Goal: Task Accomplishment & Management: Use online tool/utility

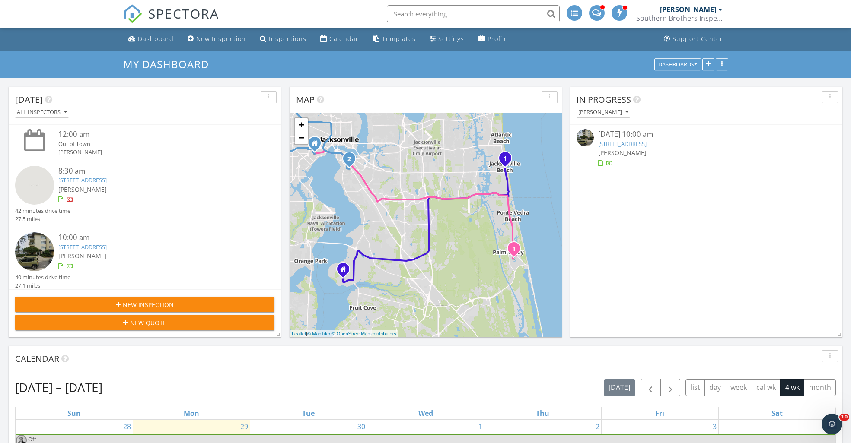
click at [627, 141] on link "525 3rd St N Unit 303, Jacksonville Beach, FL 32250" at bounding box center [622, 144] width 48 height 8
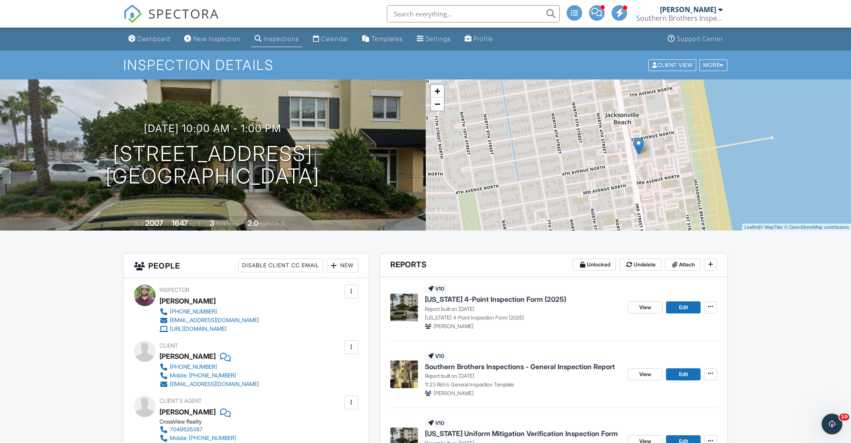
scroll to position [75, 0]
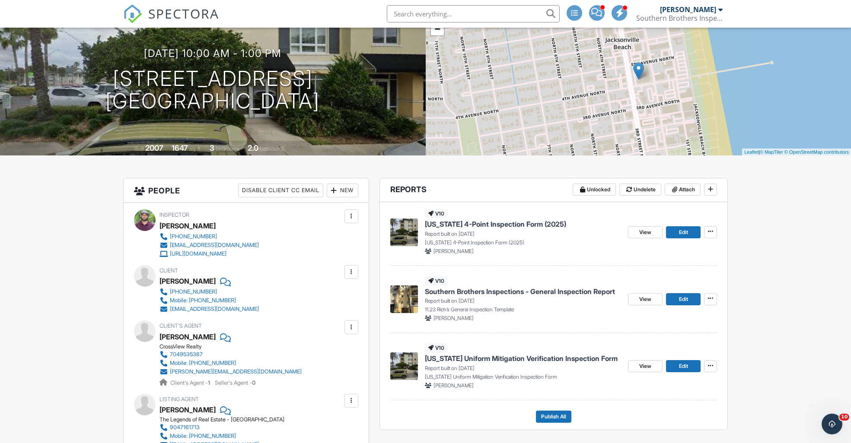
click at [340, 121] on div "[DATE] 10:00 am - 1:00 pm [STREET_ADDRESS] [GEOGRAPHIC_DATA] Built 2007 1647 sq…" at bounding box center [213, 79] width 426 height 151
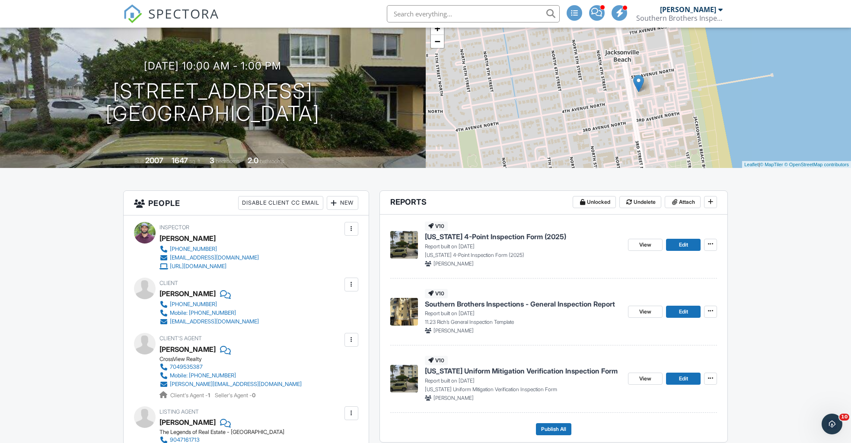
scroll to position [142, 0]
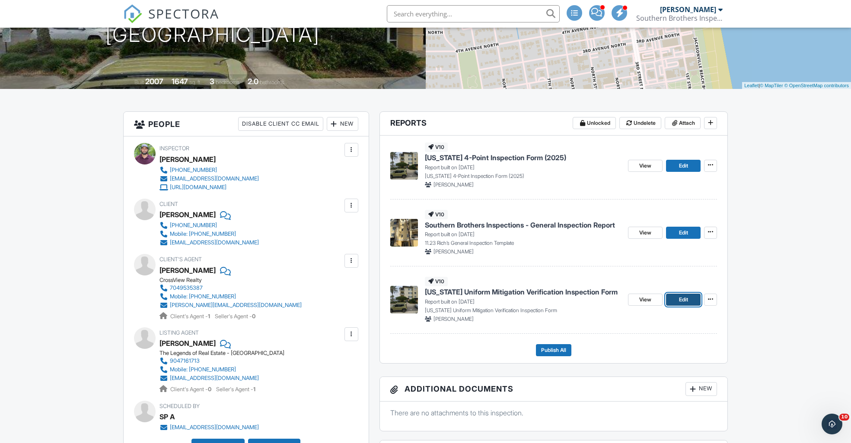
click at [685, 299] on span "Edit" at bounding box center [683, 300] width 9 height 9
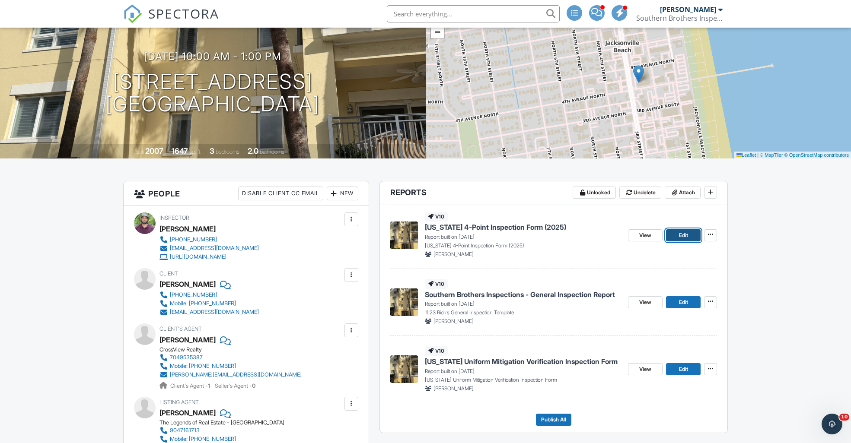
click at [682, 234] on span "Edit" at bounding box center [683, 235] width 9 height 9
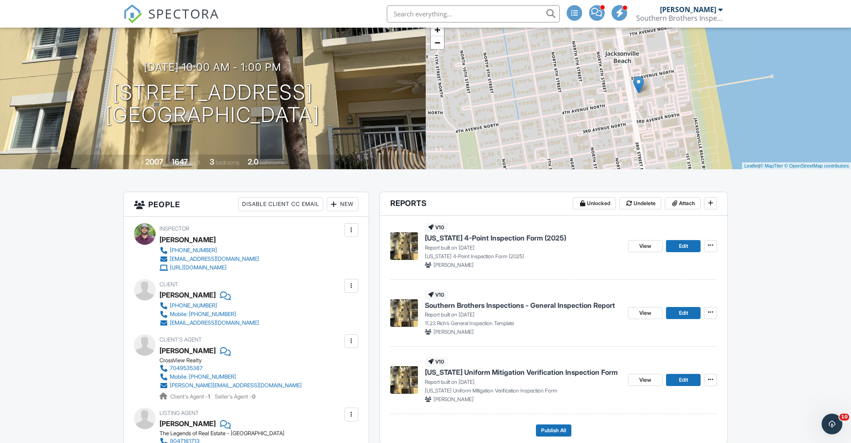
scroll to position [76, 0]
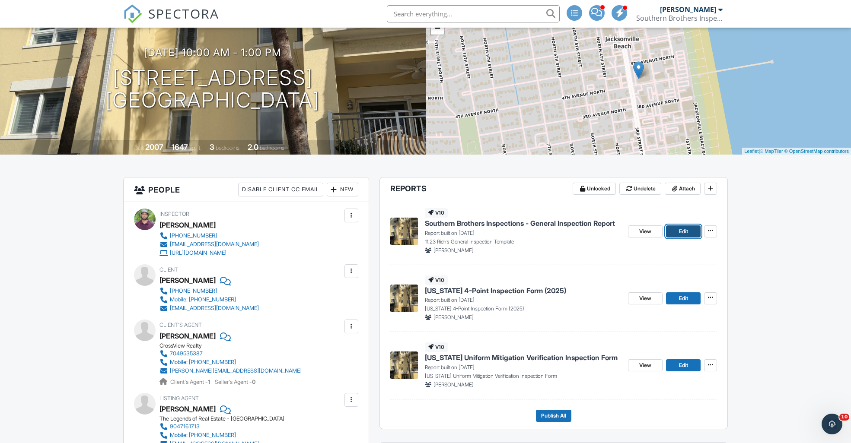
click at [684, 232] on span "Edit" at bounding box center [683, 231] width 9 height 9
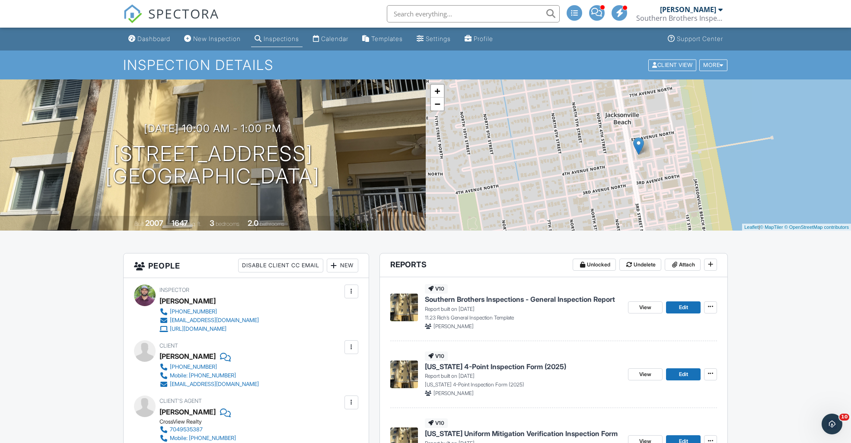
click at [390, 39] on div "Templates" at bounding box center [387, 38] width 32 height 7
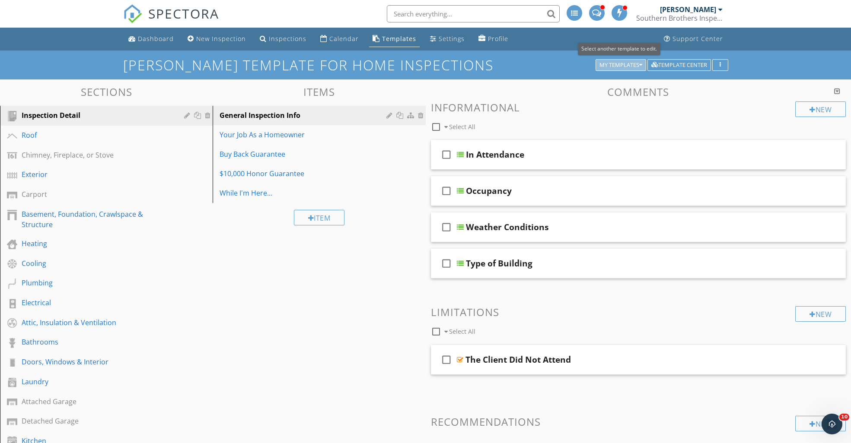
click at [615, 70] on button "My Templates" at bounding box center [620, 65] width 51 height 12
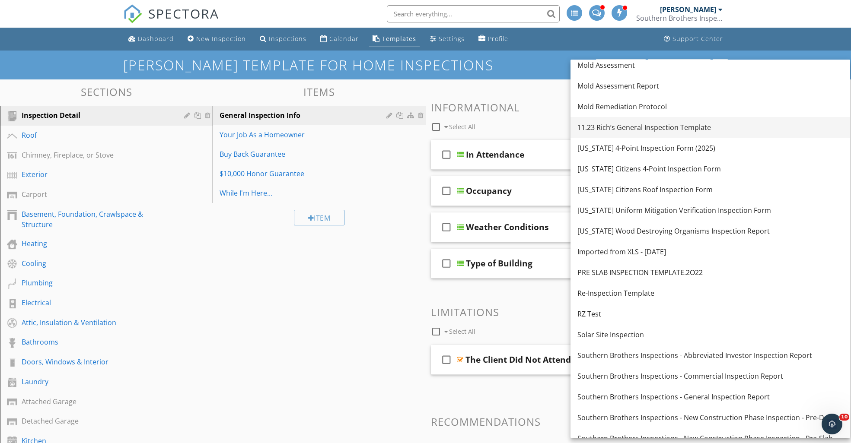
scroll to position [119, 0]
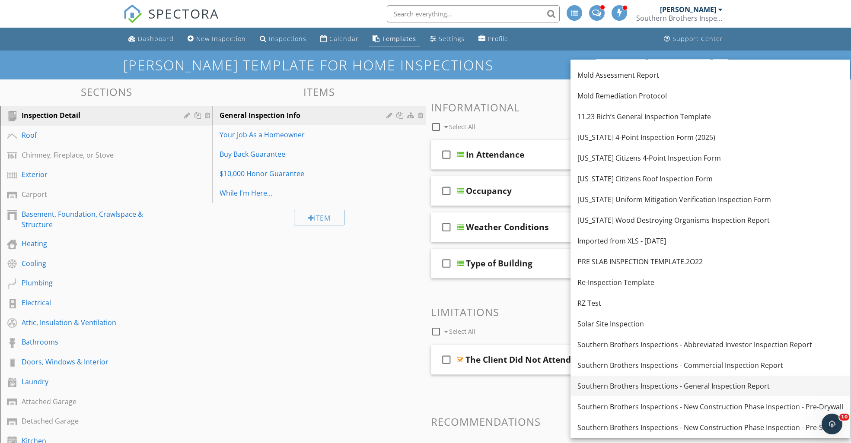
click at [632, 383] on div "Southern Brothers Inspections - General Inspection Report" at bounding box center [710, 386] width 266 height 10
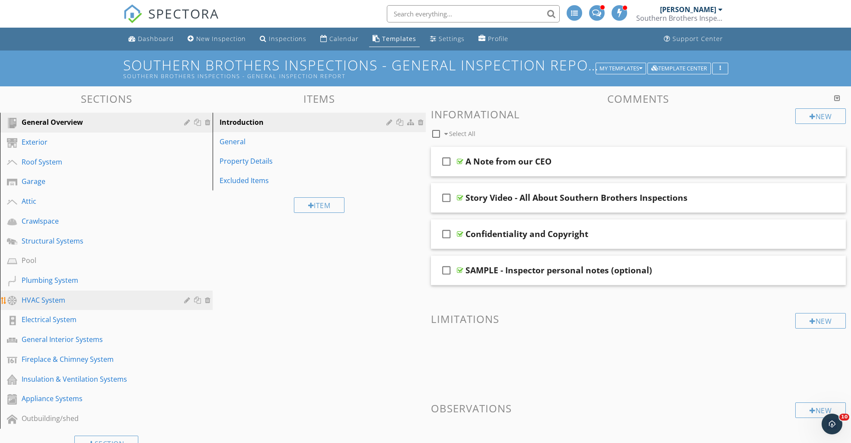
click at [52, 297] on div "HVAC System" at bounding box center [97, 300] width 150 height 10
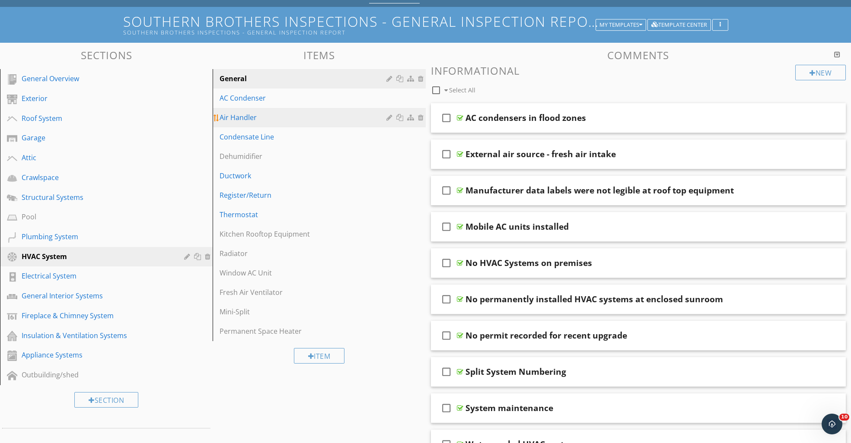
scroll to position [43, 0]
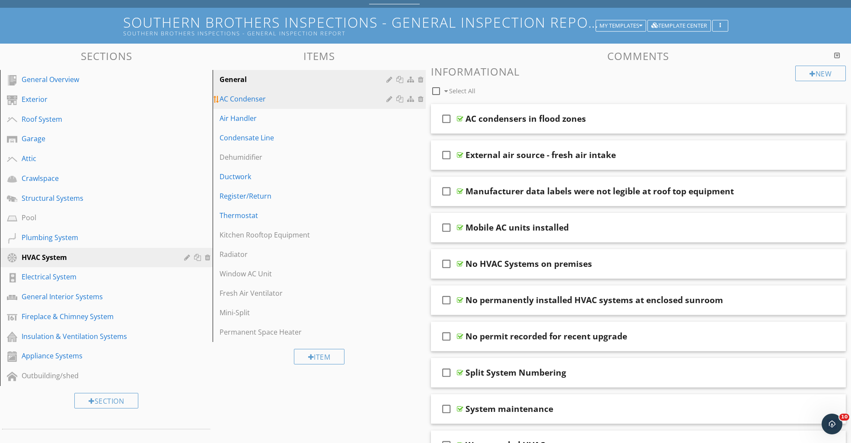
click at [249, 99] on div "AC Condenser" at bounding box center [304, 99] width 169 height 10
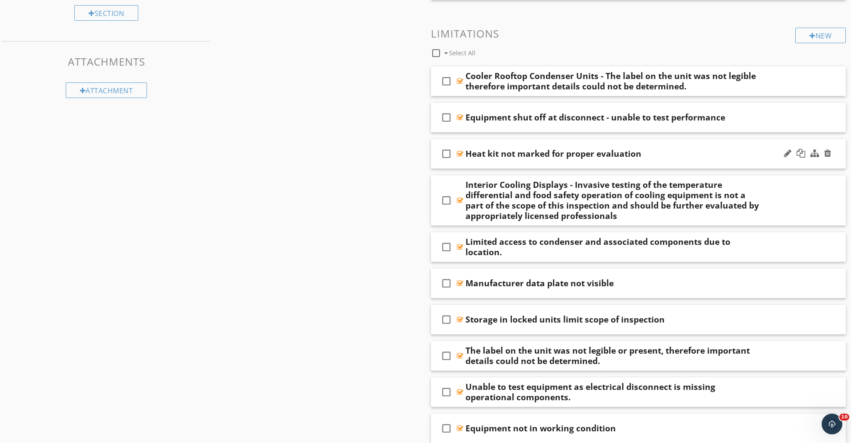
scroll to position [424, 0]
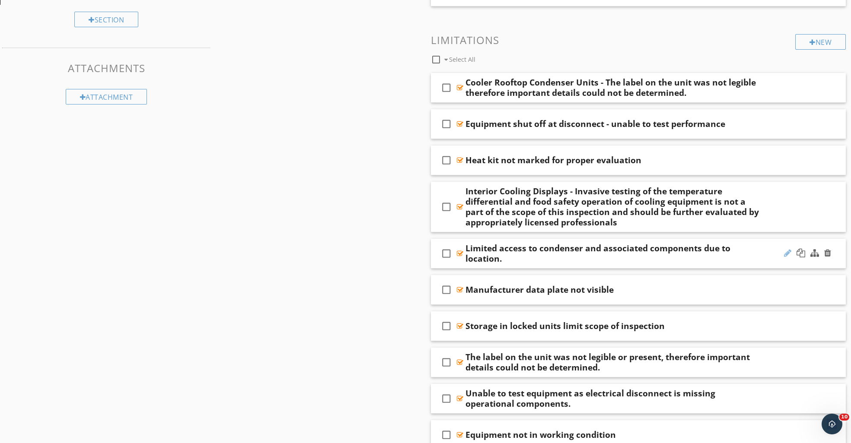
click at [785, 252] on div at bounding box center [787, 253] width 7 height 9
click at [786, 251] on div at bounding box center [787, 253] width 7 height 9
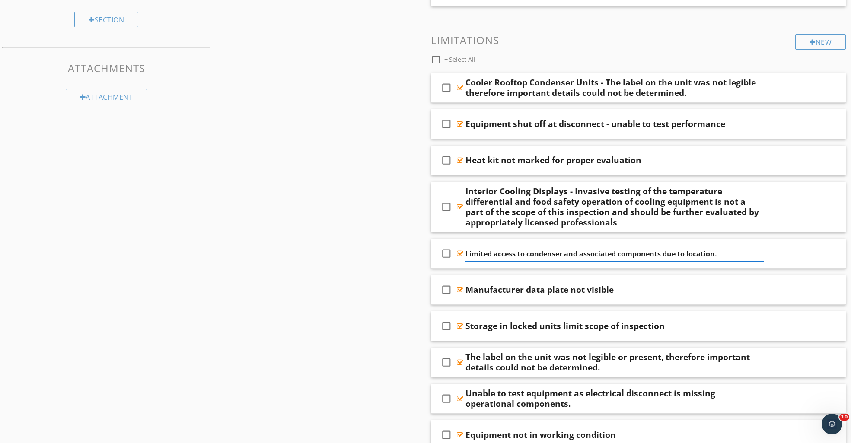
drag, startPoint x: 518, startPoint y: 255, endPoint x: 92, endPoint y: 5, distance: 494.3
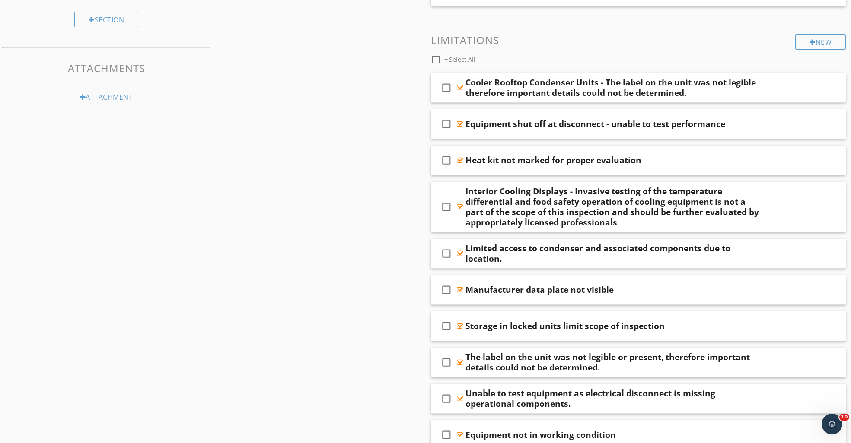
scroll to position [0, 0]
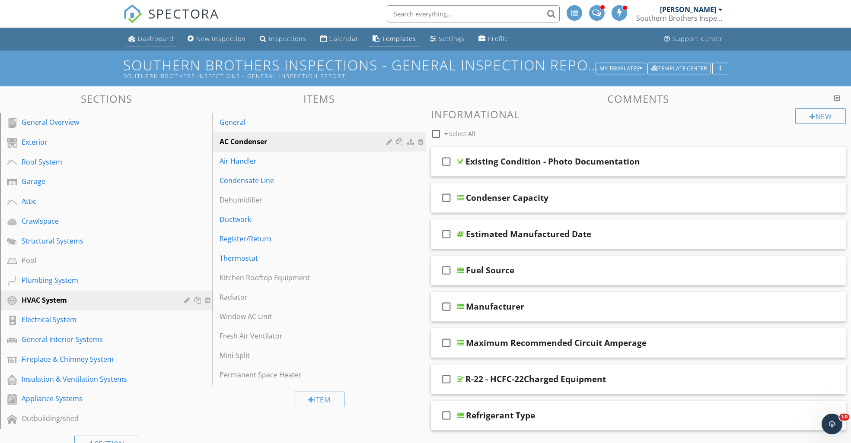
click at [156, 37] on div "Dashboard" at bounding box center [156, 39] width 36 height 8
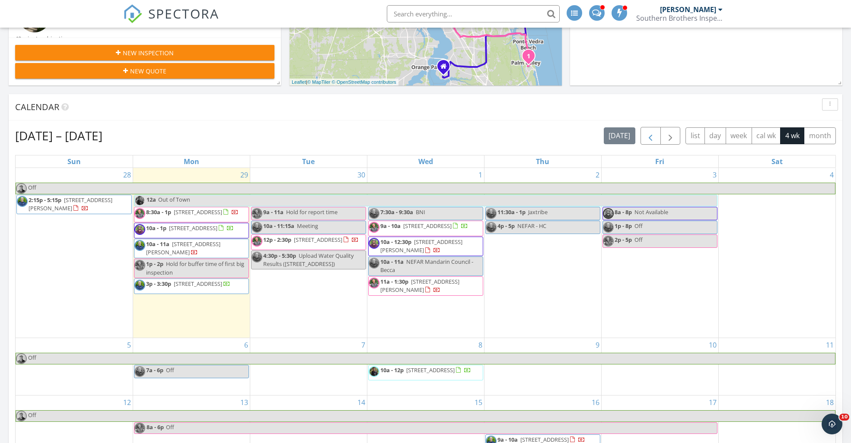
scroll to position [254, 0]
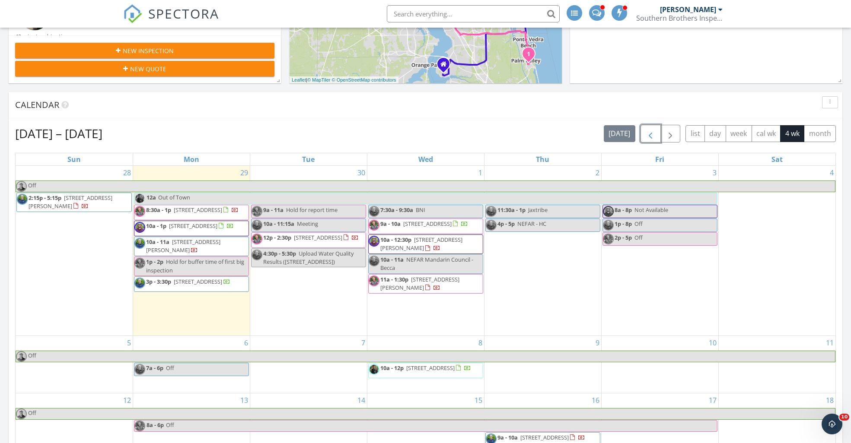
click at [649, 133] on span "button" at bounding box center [650, 134] width 10 height 10
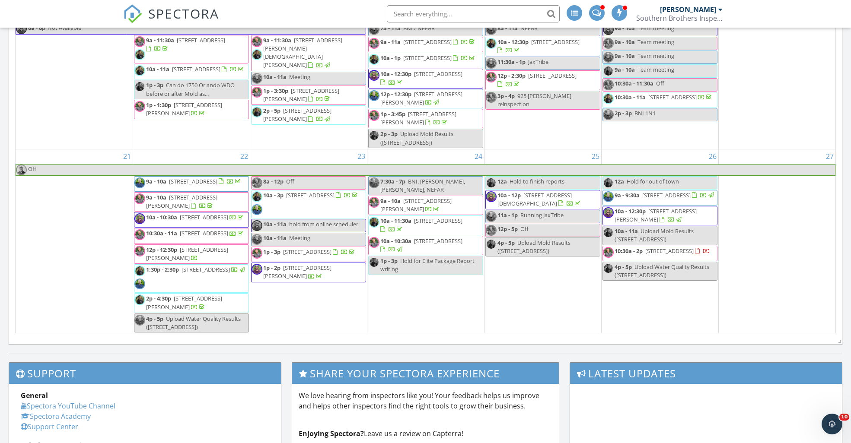
scroll to position [434, 0]
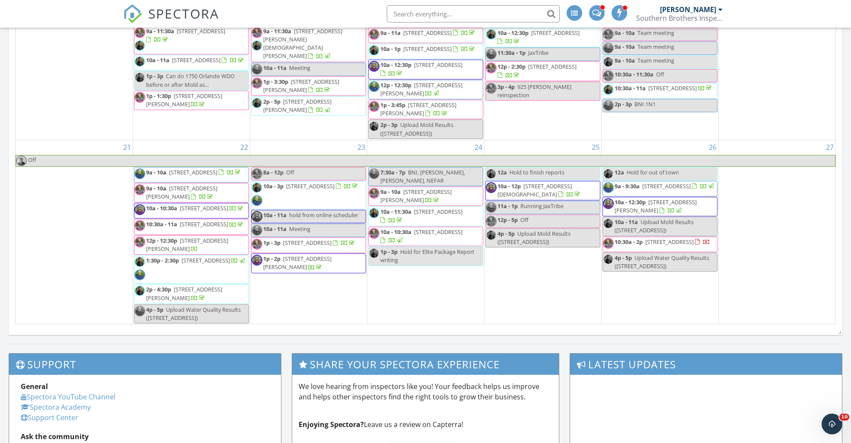
click at [642, 198] on span "10a - 12:30p 7920 Merrill Rd 1306, Jacksonville 32277" at bounding box center [660, 206] width 114 height 17
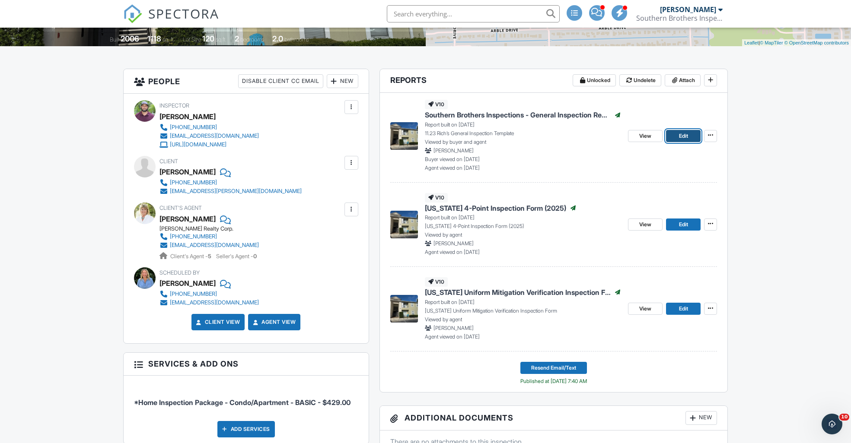
click at [683, 135] on span "Edit" at bounding box center [683, 136] width 9 height 9
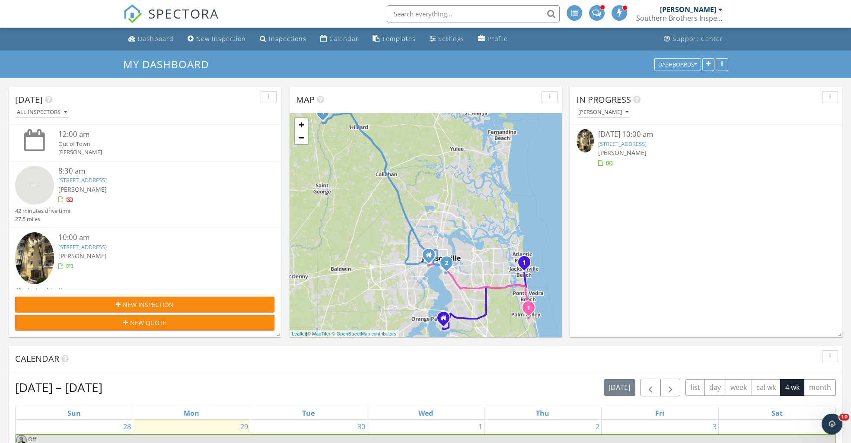
click at [624, 146] on link "525 3rd St N Unit 303, Jacksonville Beach, FL 32250" at bounding box center [622, 144] width 48 height 8
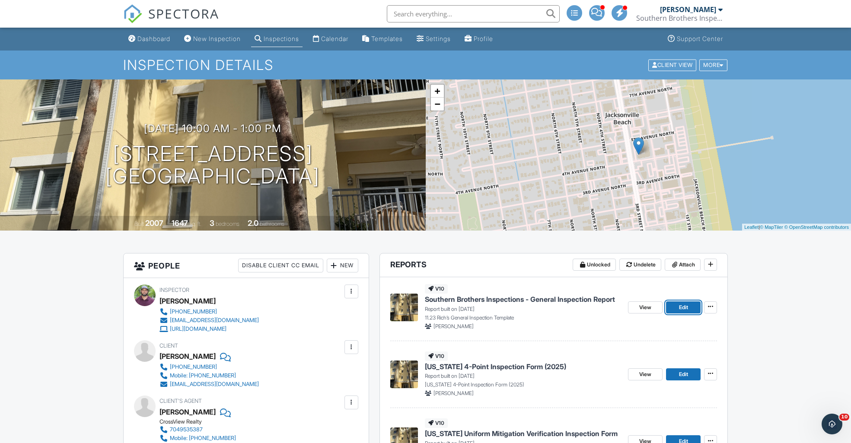
click at [684, 309] on span "Edit" at bounding box center [683, 307] width 9 height 9
click at [152, 39] on div "Dashboard" at bounding box center [153, 38] width 33 height 7
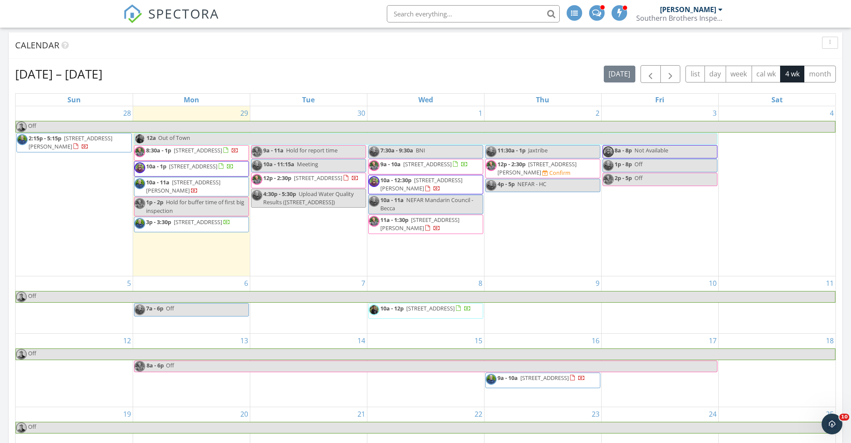
scroll to position [313, 0]
click at [649, 73] on span "button" at bounding box center [650, 75] width 10 height 10
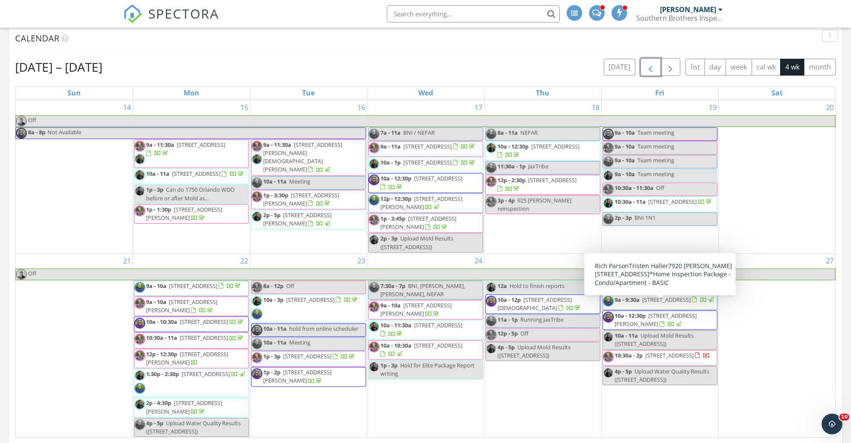
scroll to position [325, 0]
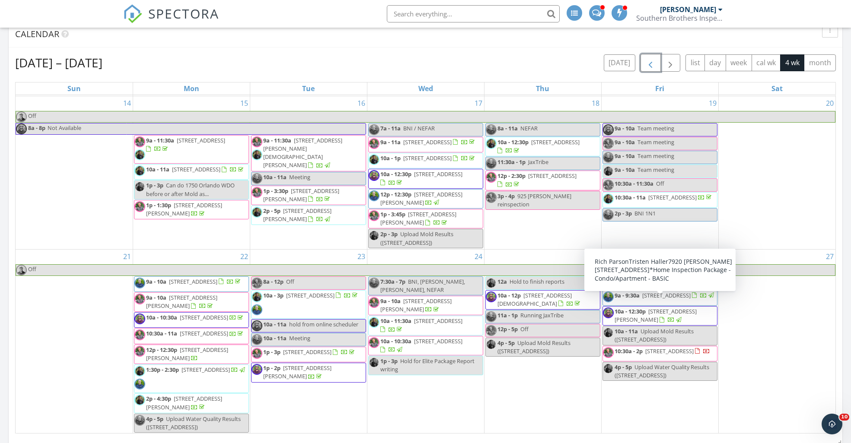
click at [647, 308] on link "10a - 12:30p 7920 Merrill Rd 1306, Jacksonville 32277" at bounding box center [655, 316] width 82 height 16
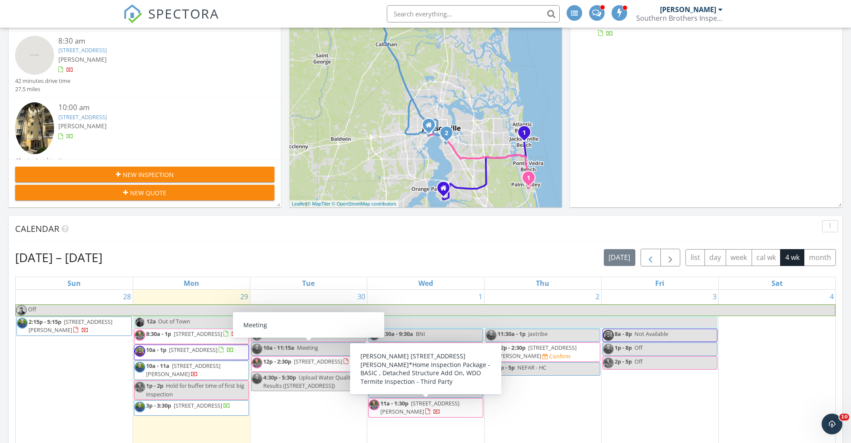
scroll to position [132, 0]
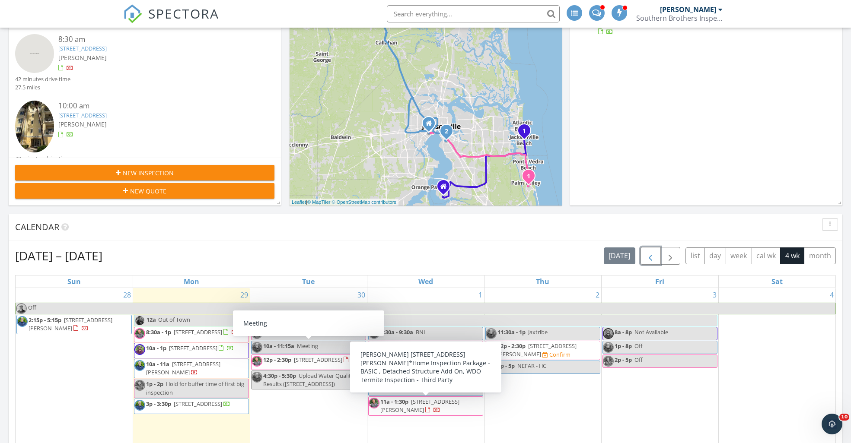
click at [647, 257] on span "button" at bounding box center [650, 256] width 10 height 10
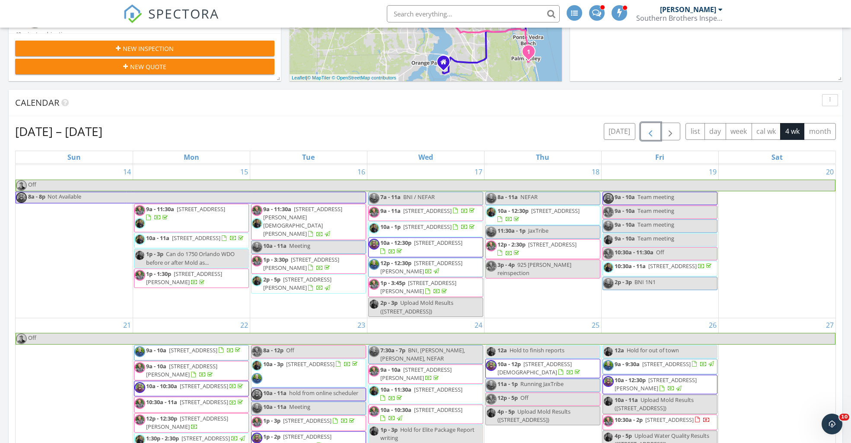
scroll to position [301, 0]
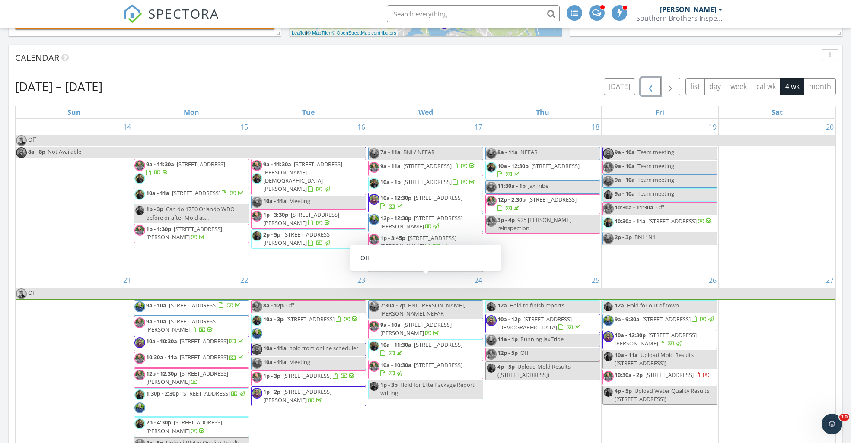
click at [461, 194] on span "10a - 12:30p [STREET_ADDRESS]" at bounding box center [426, 202] width 114 height 17
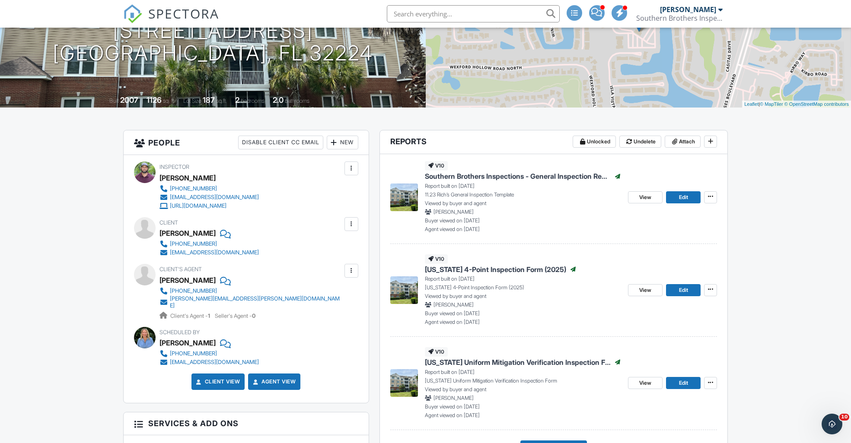
scroll to position [126, 0]
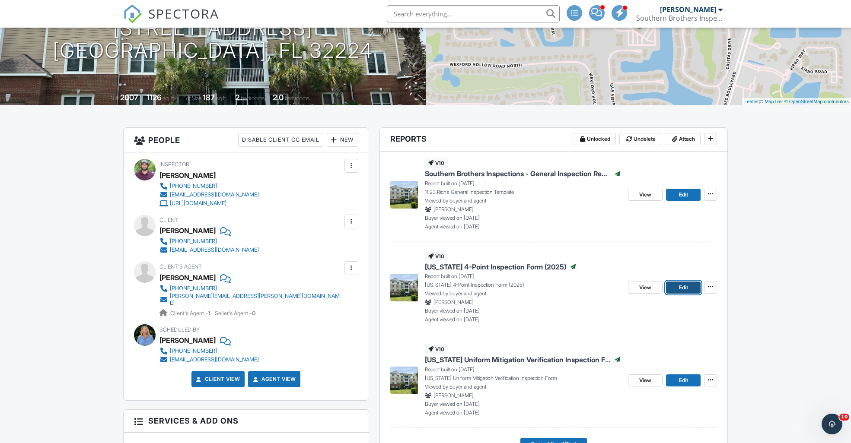
click at [681, 287] on span "Edit" at bounding box center [683, 287] width 9 height 9
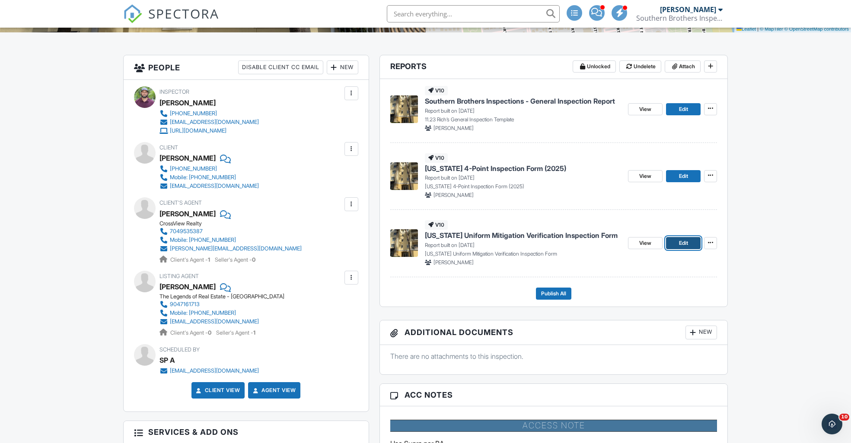
click at [683, 243] on span "Edit" at bounding box center [683, 243] width 9 height 9
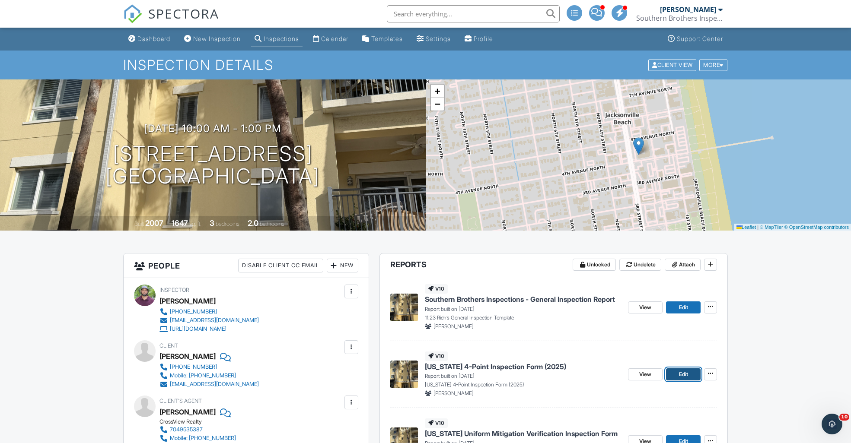
click at [684, 376] on span "Edit" at bounding box center [683, 374] width 9 height 9
